Goal: Book appointment/travel/reservation

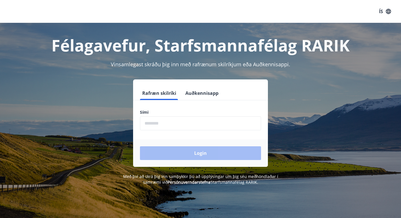
click at [148, 125] on input "phone" at bounding box center [200, 123] width 121 height 14
type input "********"
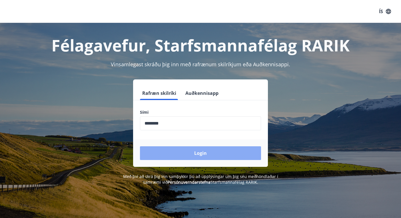
click at [186, 152] on button "Login" at bounding box center [200, 153] width 121 height 14
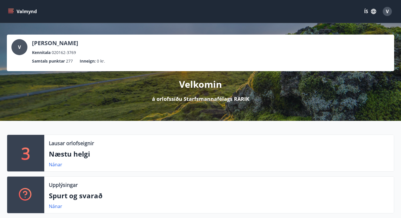
scroll to position [29, 0]
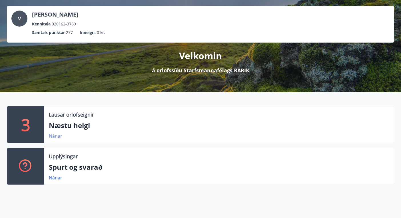
click at [52, 136] on link "Nánar" at bounding box center [55, 136] width 13 height 6
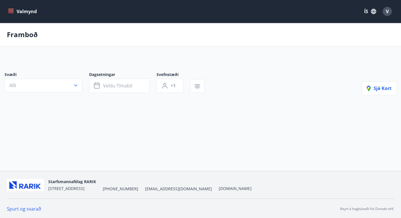
type input "*"
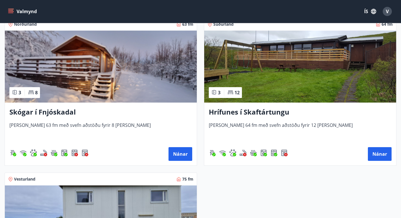
scroll to position [143, 0]
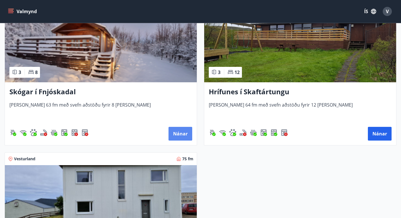
click at [186, 133] on button "Nánar" at bounding box center [181, 134] width 24 height 14
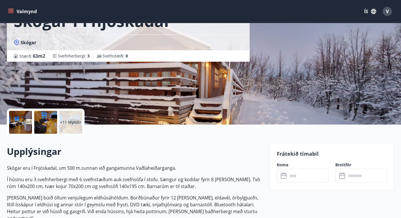
scroll to position [86, 0]
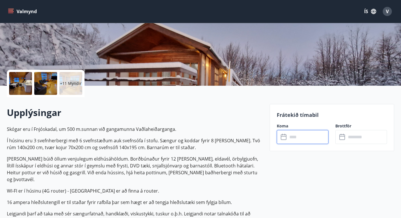
click at [298, 137] on input "text" at bounding box center [308, 137] width 41 height 14
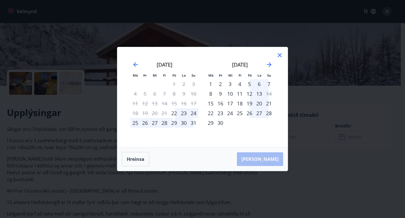
click at [280, 54] on icon at bounding box center [280, 55] width 7 height 7
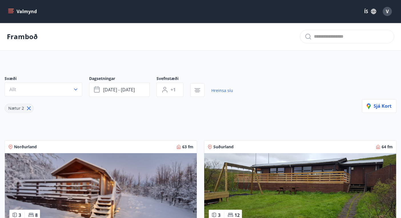
click at [29, 107] on icon at bounding box center [29, 108] width 6 height 6
type input "*"
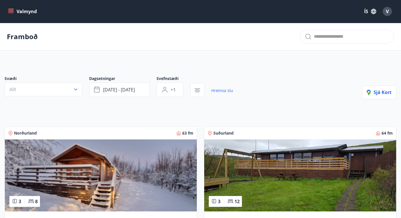
click at [12, 13] on icon "menu" at bounding box center [11, 12] width 6 height 6
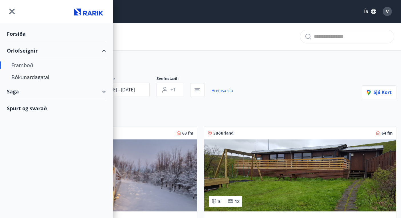
click at [20, 66] on div "Framboð" at bounding box center [56, 65] width 90 height 12
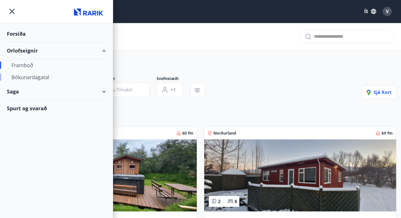
click at [20, 77] on div "Bókunardagatal" at bounding box center [56, 77] width 90 height 12
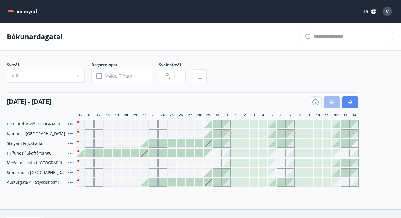
click at [352, 102] on icon "button" at bounding box center [350, 102] width 7 height 7
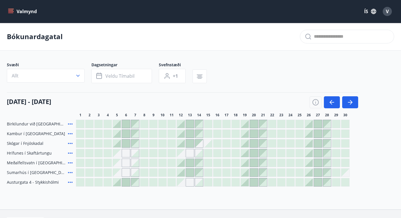
click at [11, 11] on icon "menu" at bounding box center [11, 12] width 6 height 6
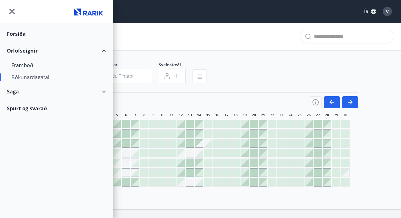
click at [133, 13] on div "Valmynd ÍS V" at bounding box center [200, 12] width 387 height 14
